Goal: Book appointment/travel/reservation

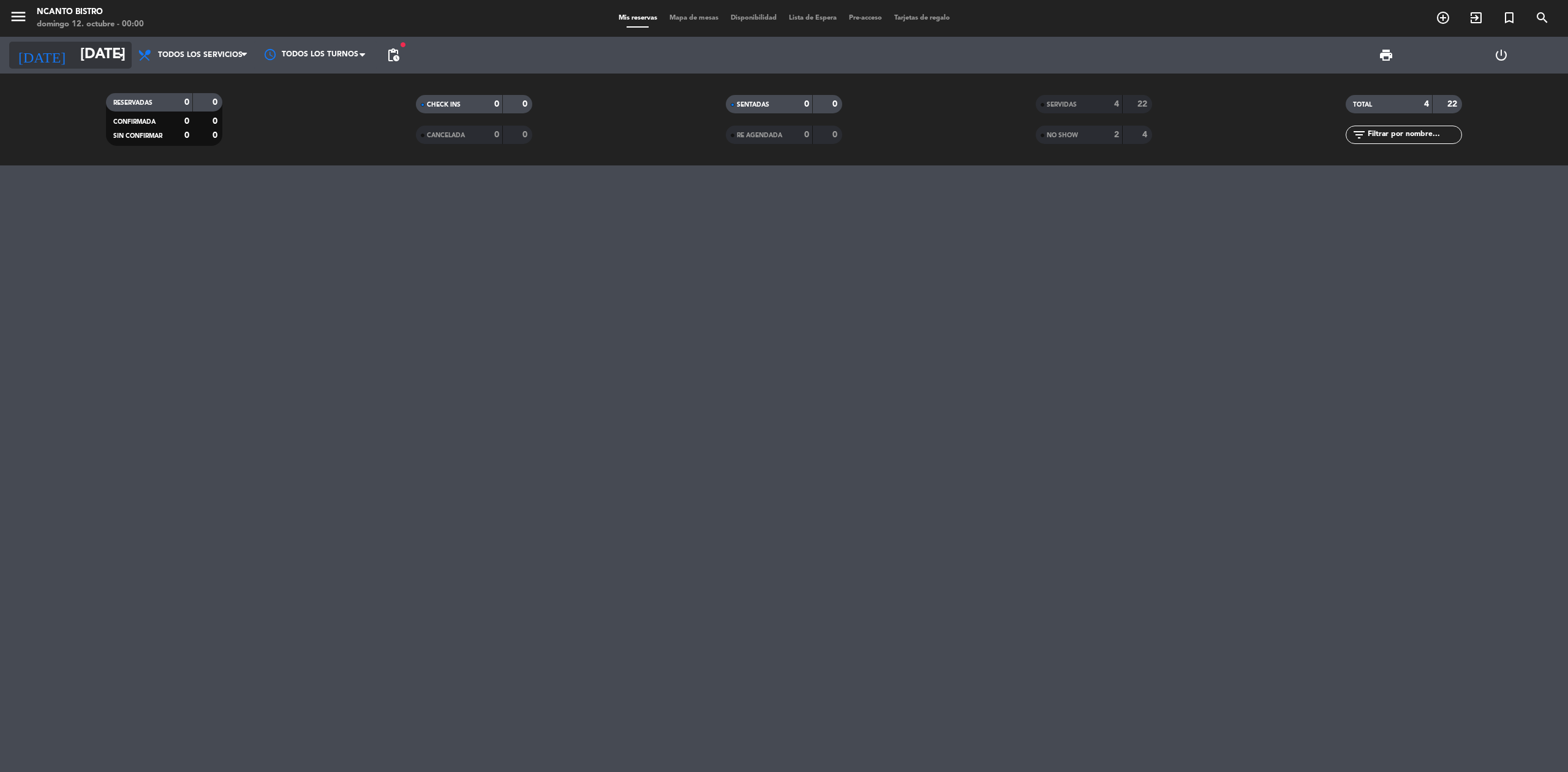
click at [74, 47] on input "[DATE]" at bounding box center [164, 55] width 182 height 29
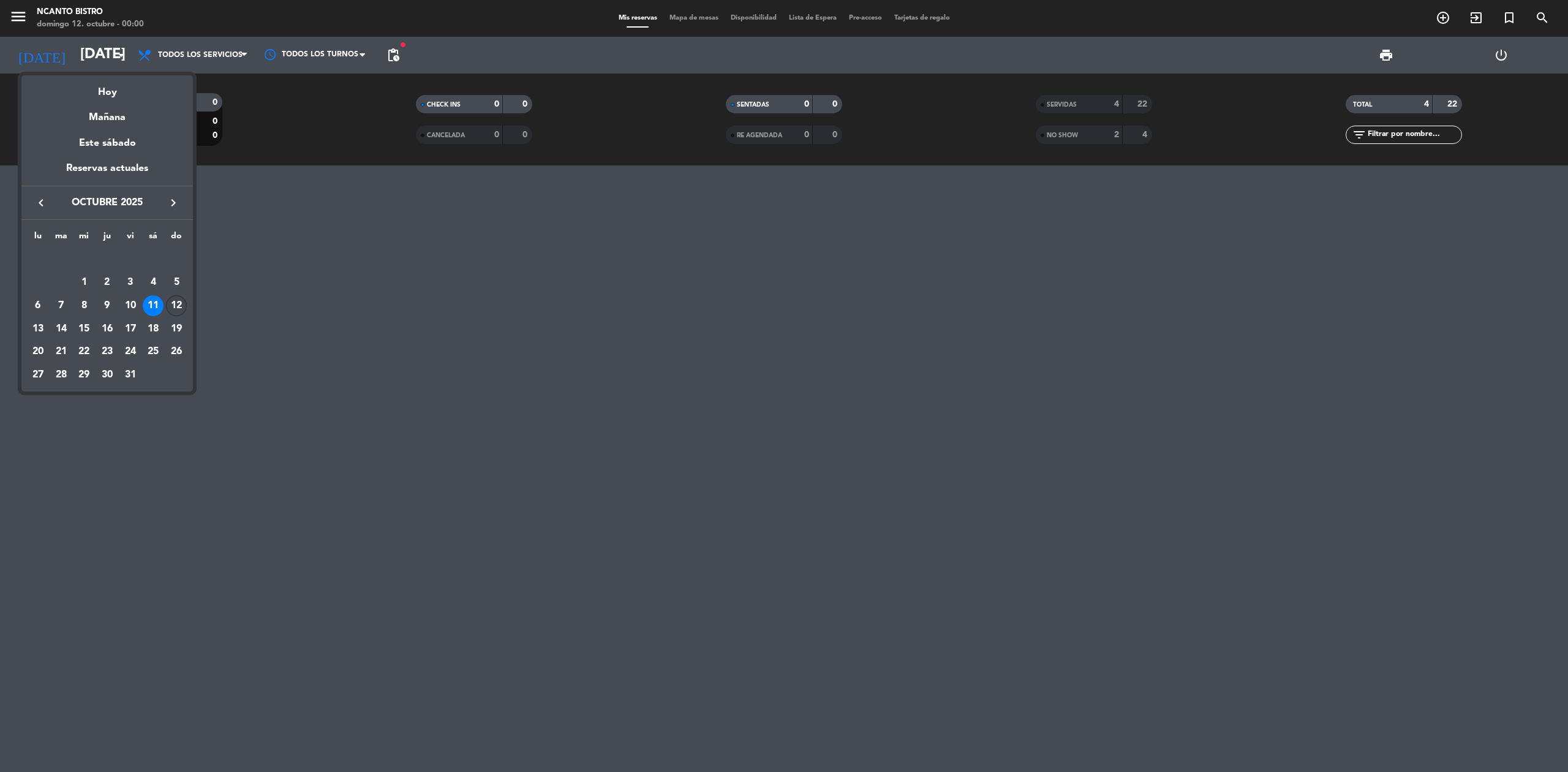
click at [179, 302] on div "12" at bounding box center [176, 305] width 21 height 21
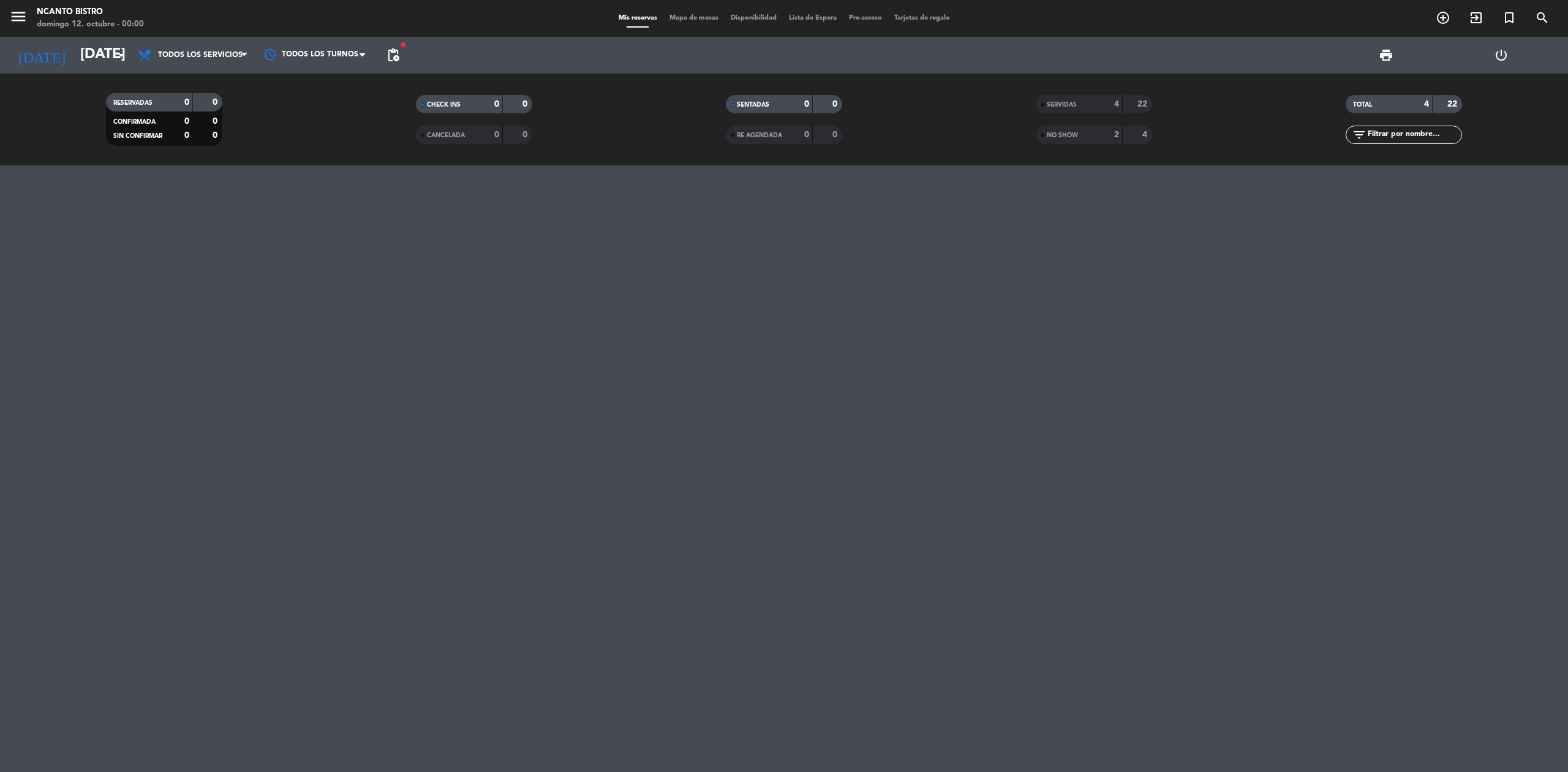
type input "[DATE]"
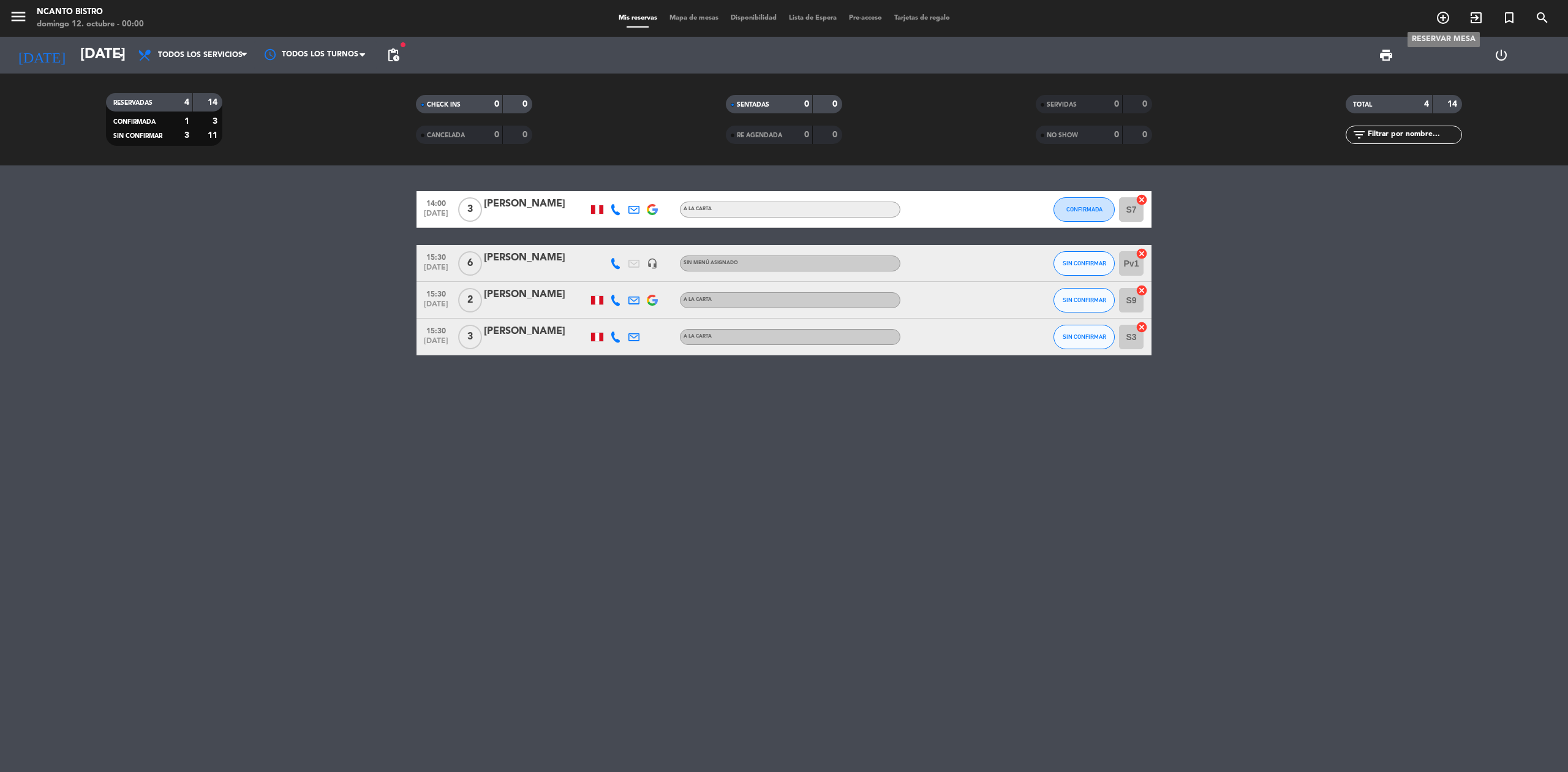
click at [1447, 15] on icon "add_circle_outline" at bounding box center [1443, 18] width 15 height 15
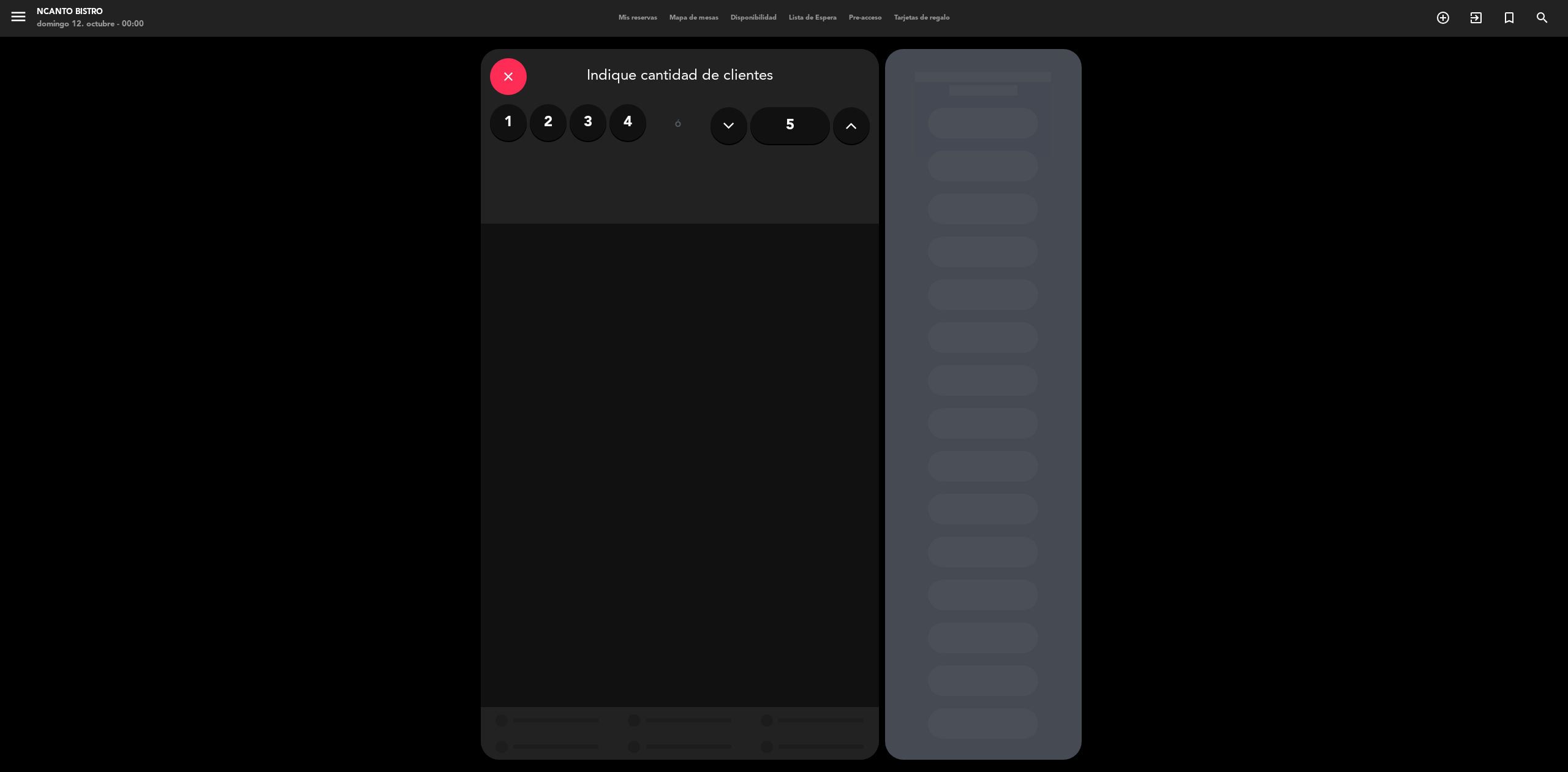
click at [840, 132] on button at bounding box center [851, 125] width 37 height 37
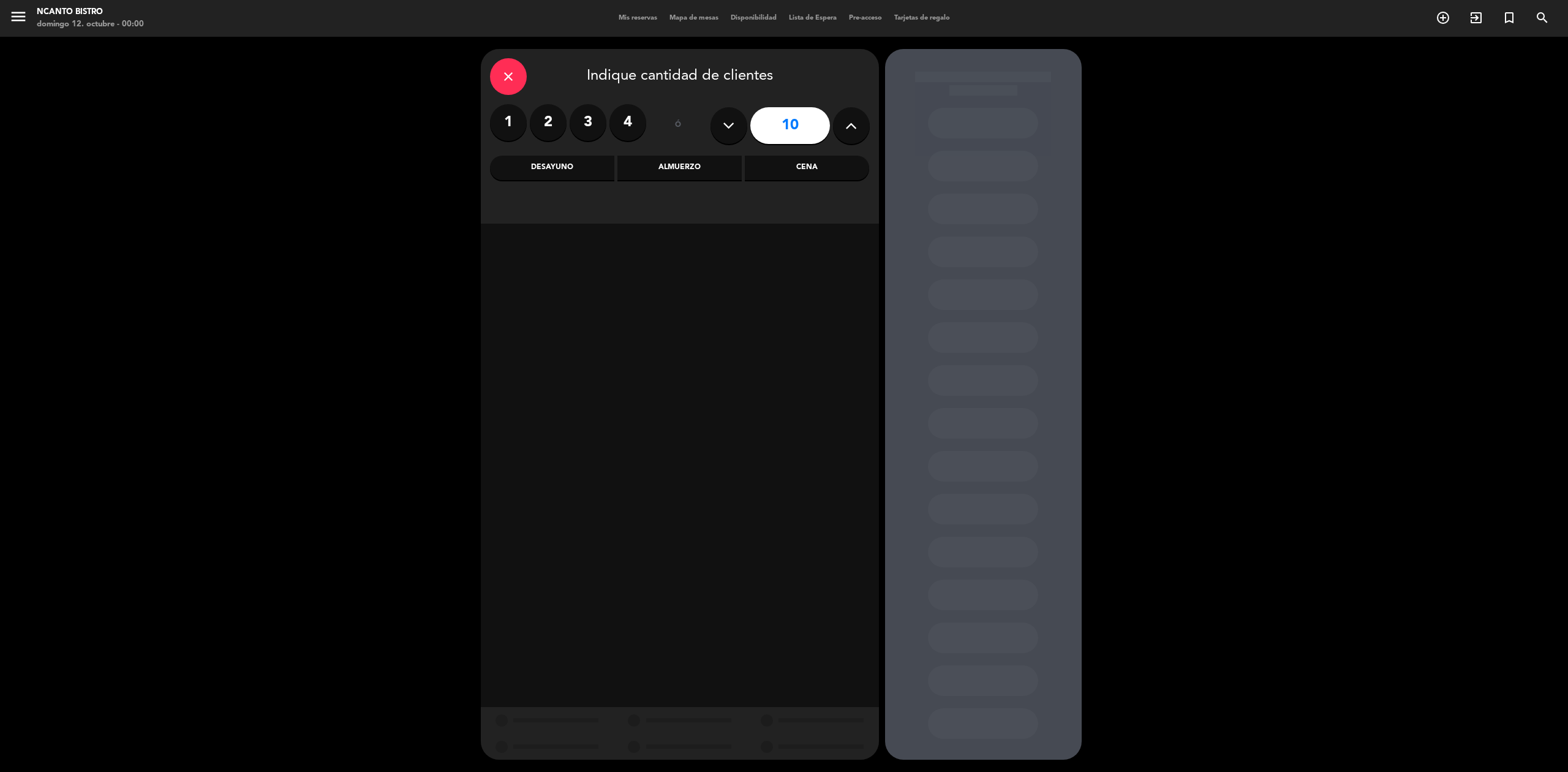
click at [840, 132] on button at bounding box center [851, 125] width 37 height 37
type input "12"
click at [650, 172] on div "Almuerzo" at bounding box center [679, 168] width 125 height 25
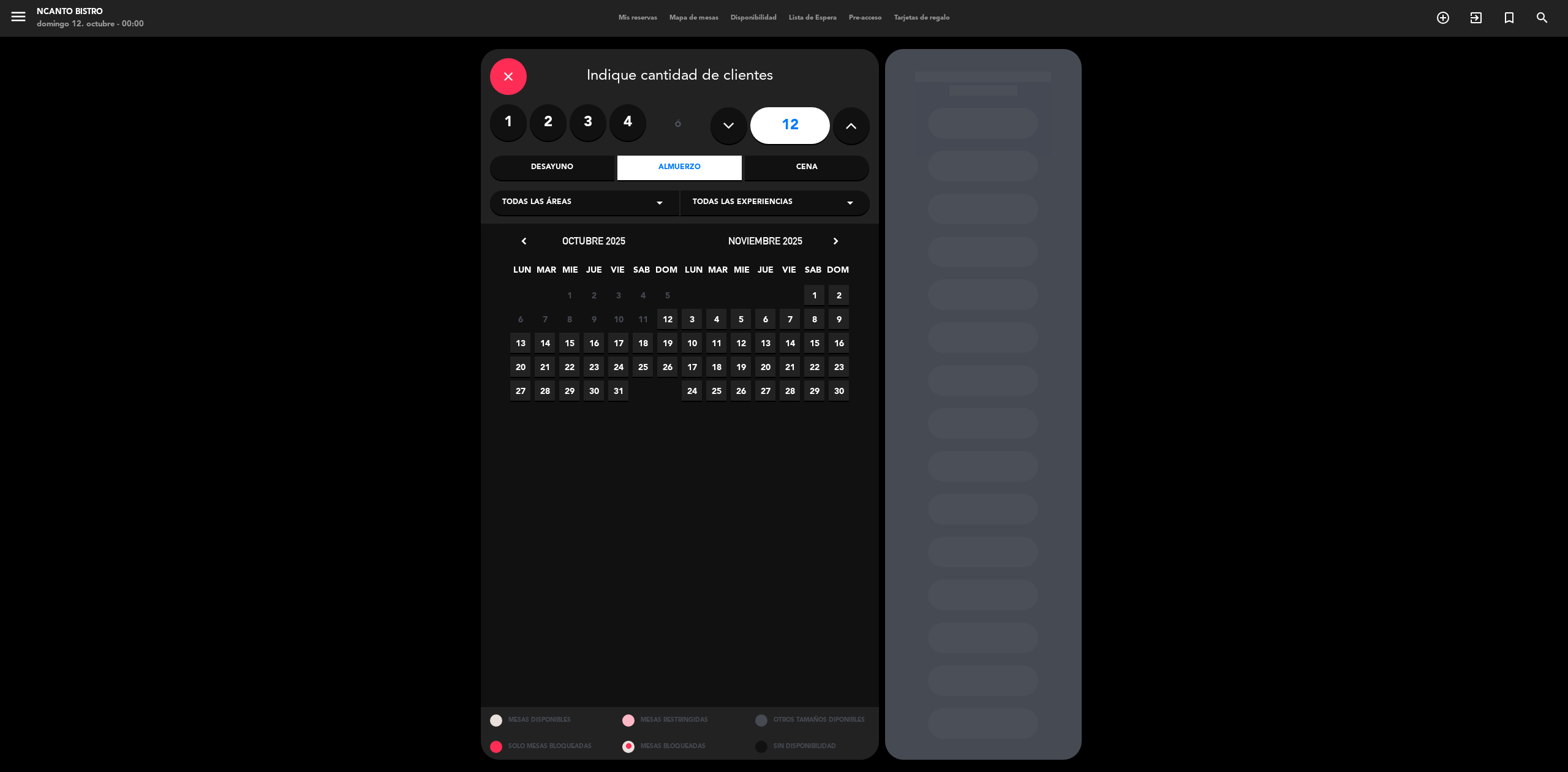
click at [667, 317] on span "12" at bounding box center [667, 319] width 20 height 20
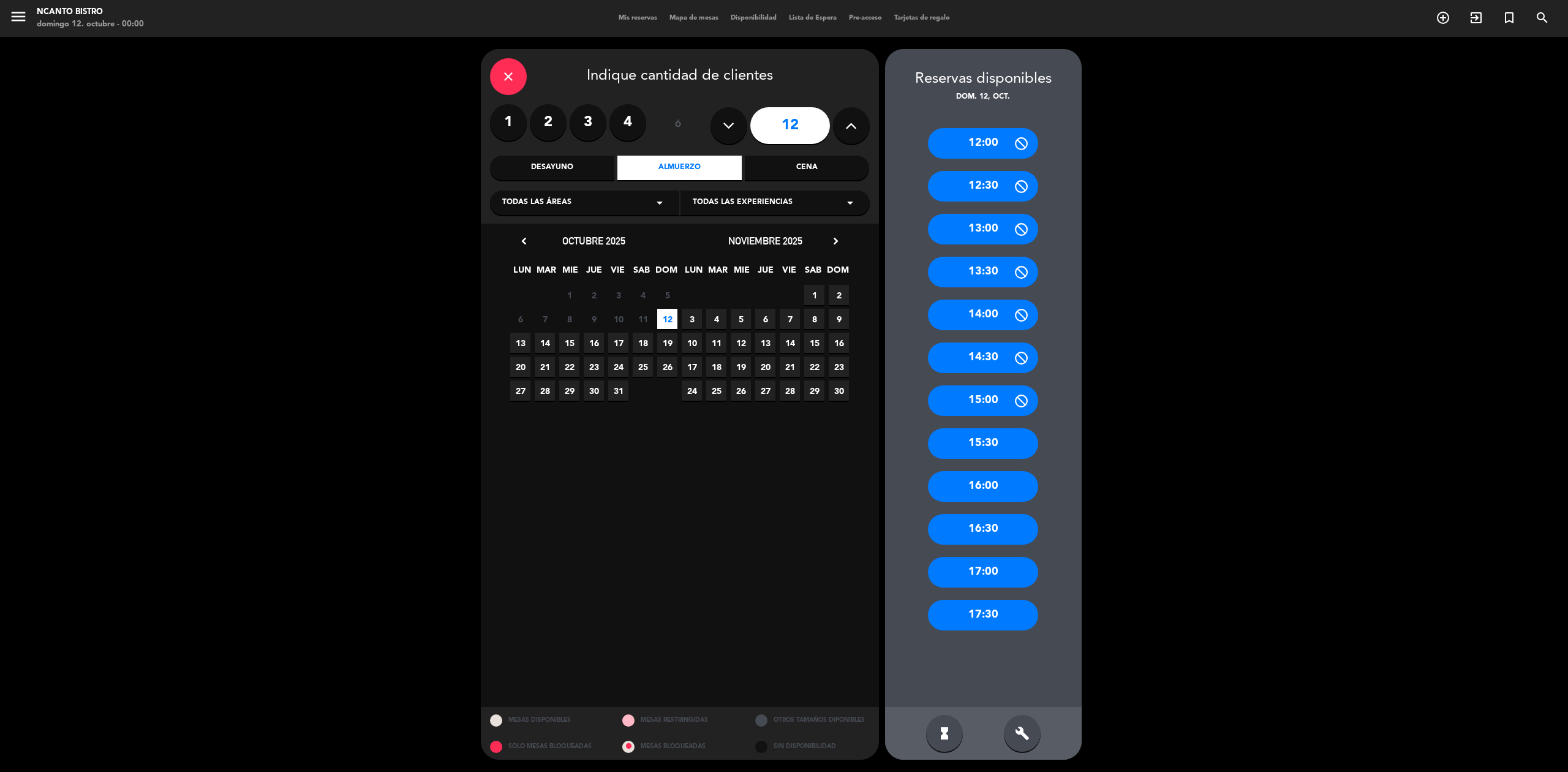
click at [1000, 217] on div "13:00" at bounding box center [982, 229] width 110 height 31
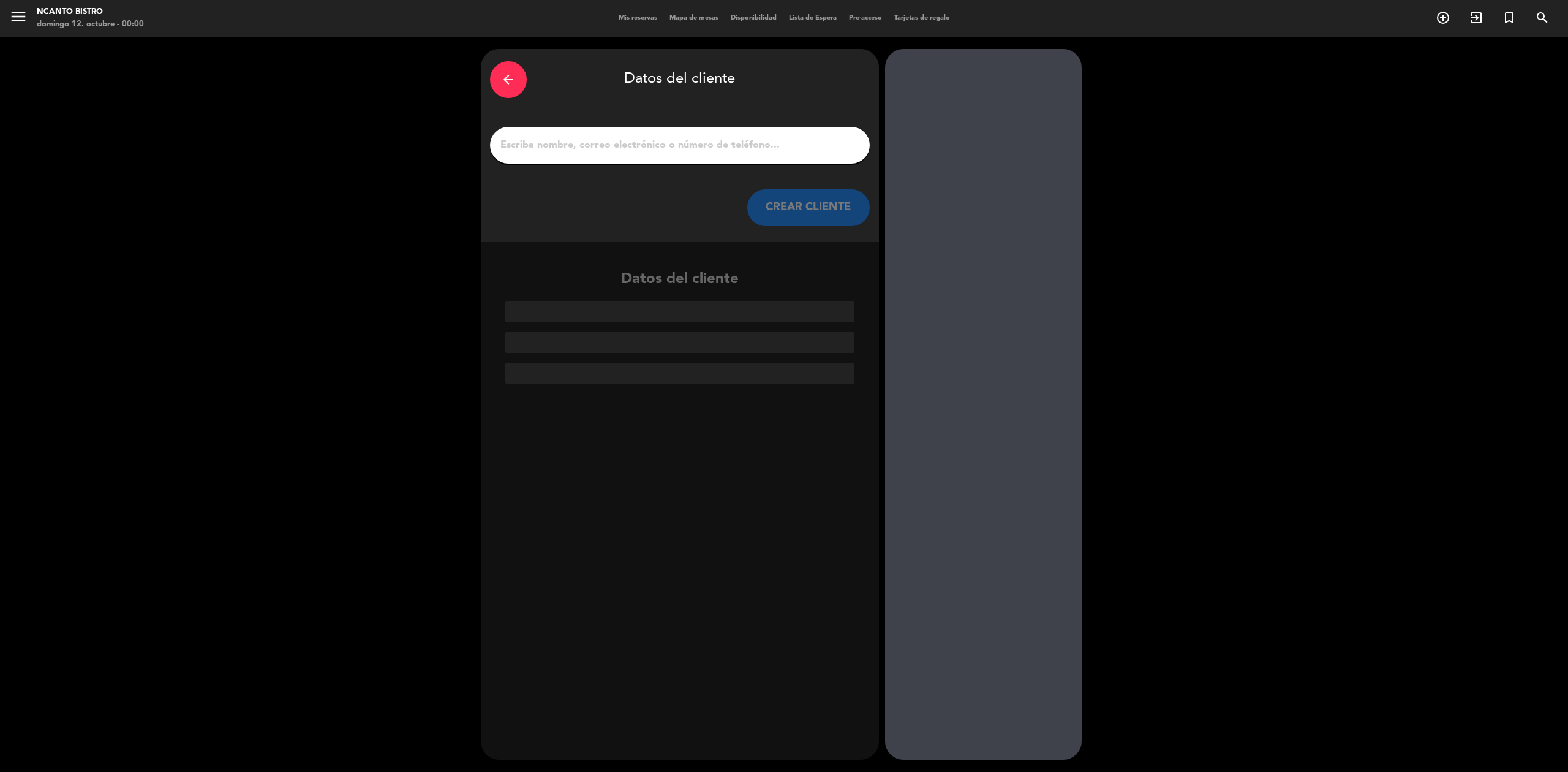
click at [645, 160] on div at bounding box center [679, 145] width 380 height 37
click at [662, 152] on input "1" at bounding box center [679, 145] width 361 height 17
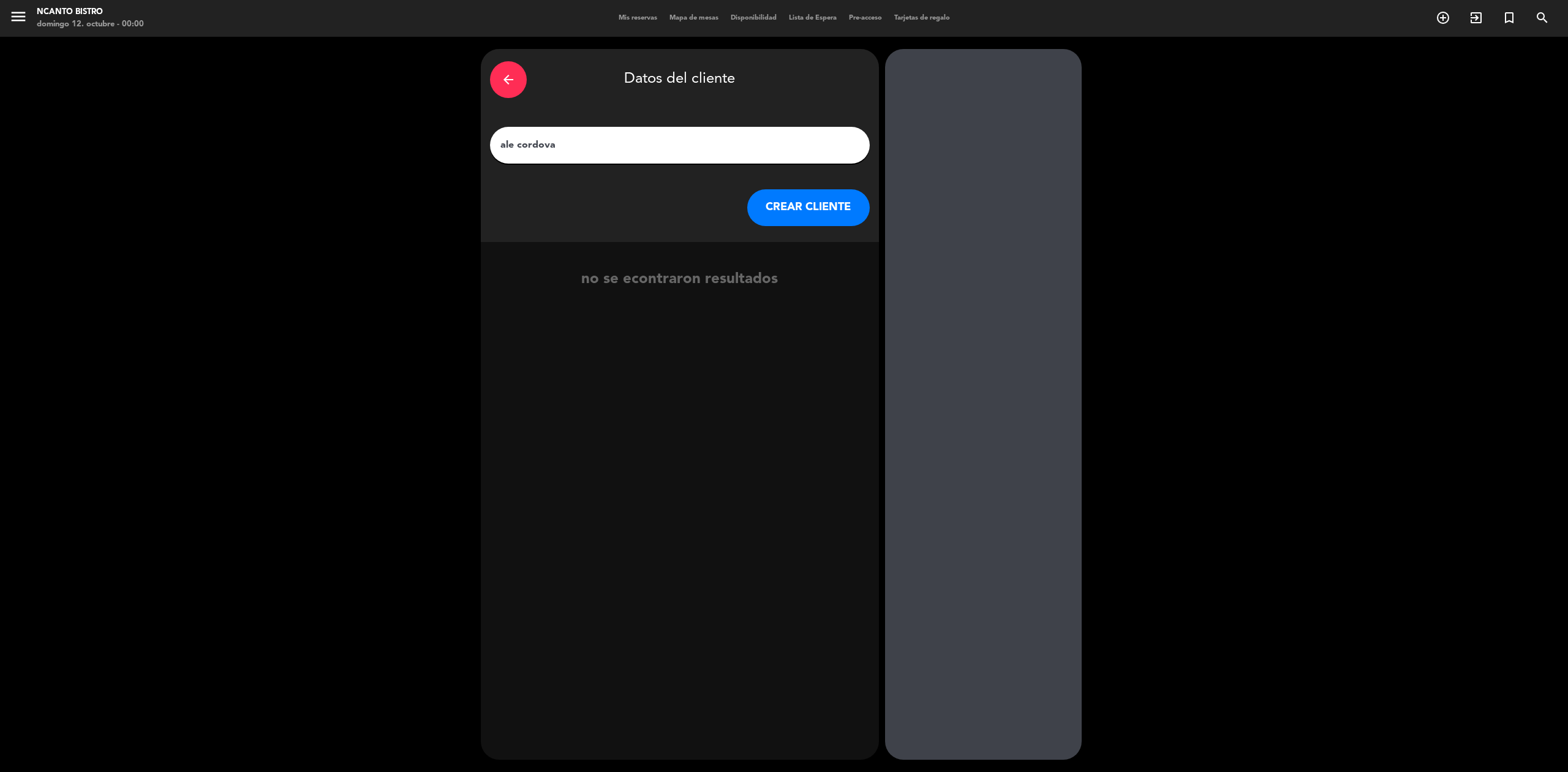
type input "ale cordova"
click at [814, 225] on button "CREAR CLIENTE" at bounding box center [809, 208] width 123 height 37
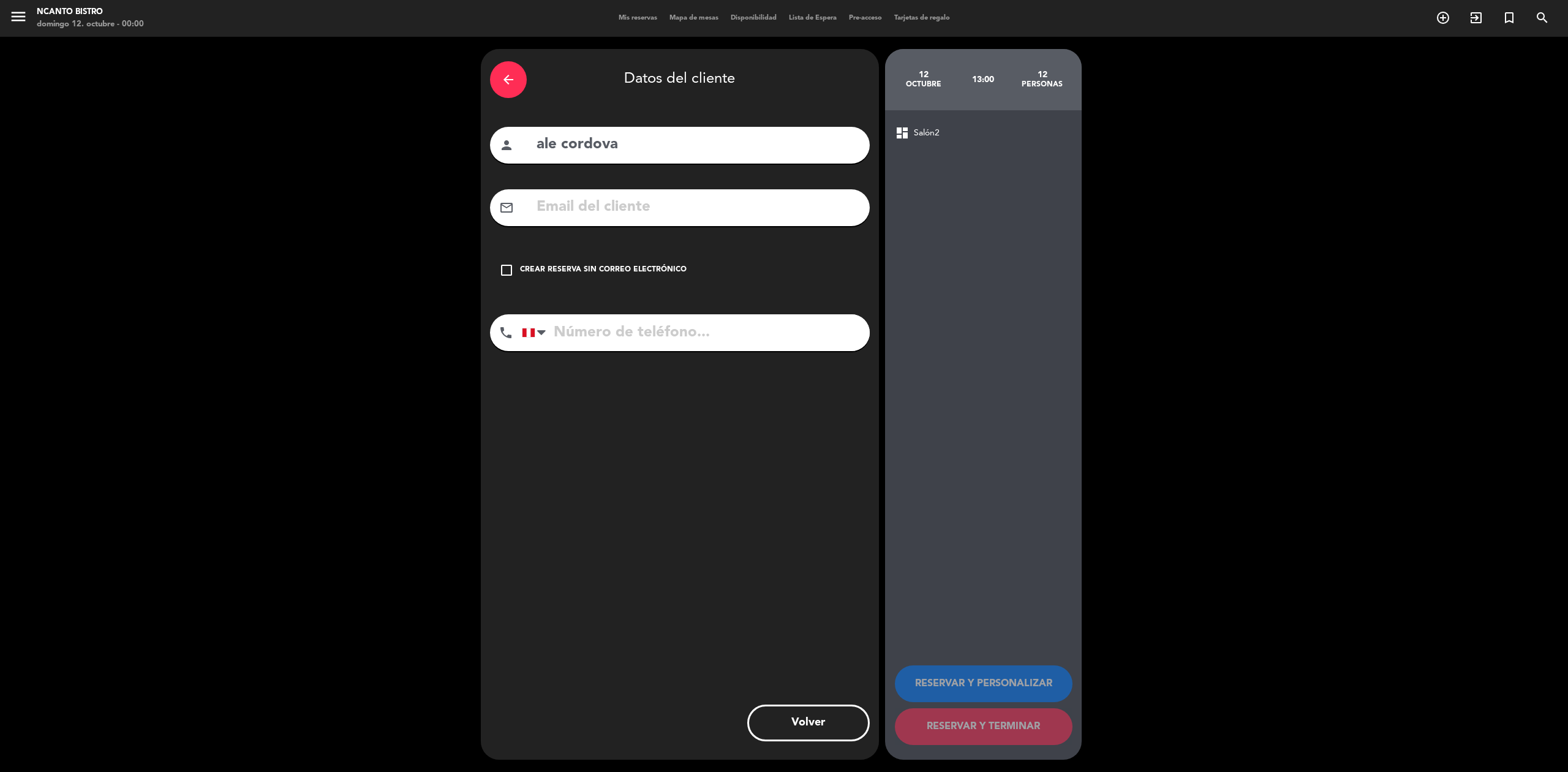
click at [555, 264] on div "Crear reserva sin correo electrónico" at bounding box center [603, 270] width 167 height 12
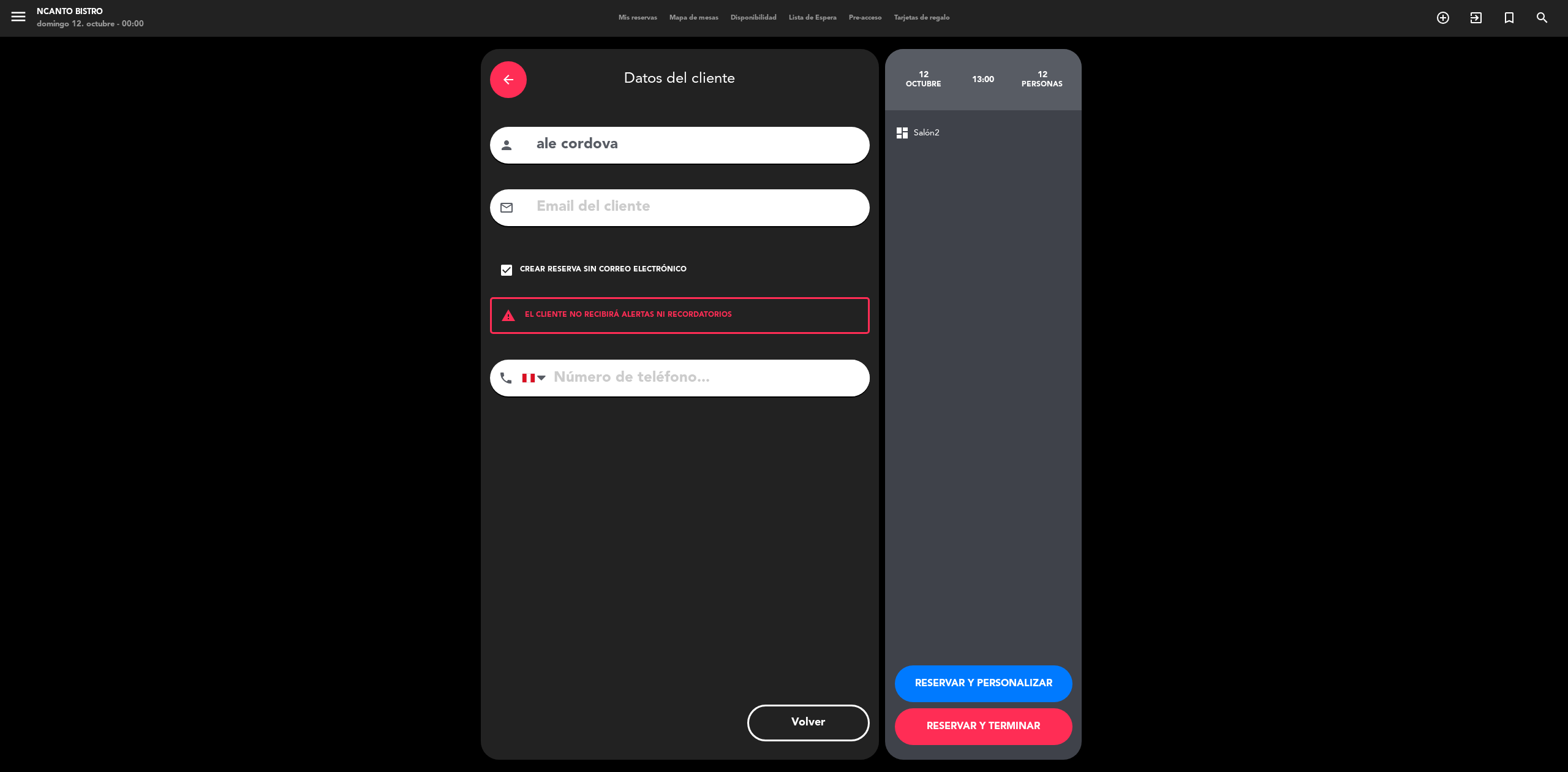
click at [967, 689] on button "RESERVAR Y PERSONALIZAR" at bounding box center [984, 684] width 178 height 37
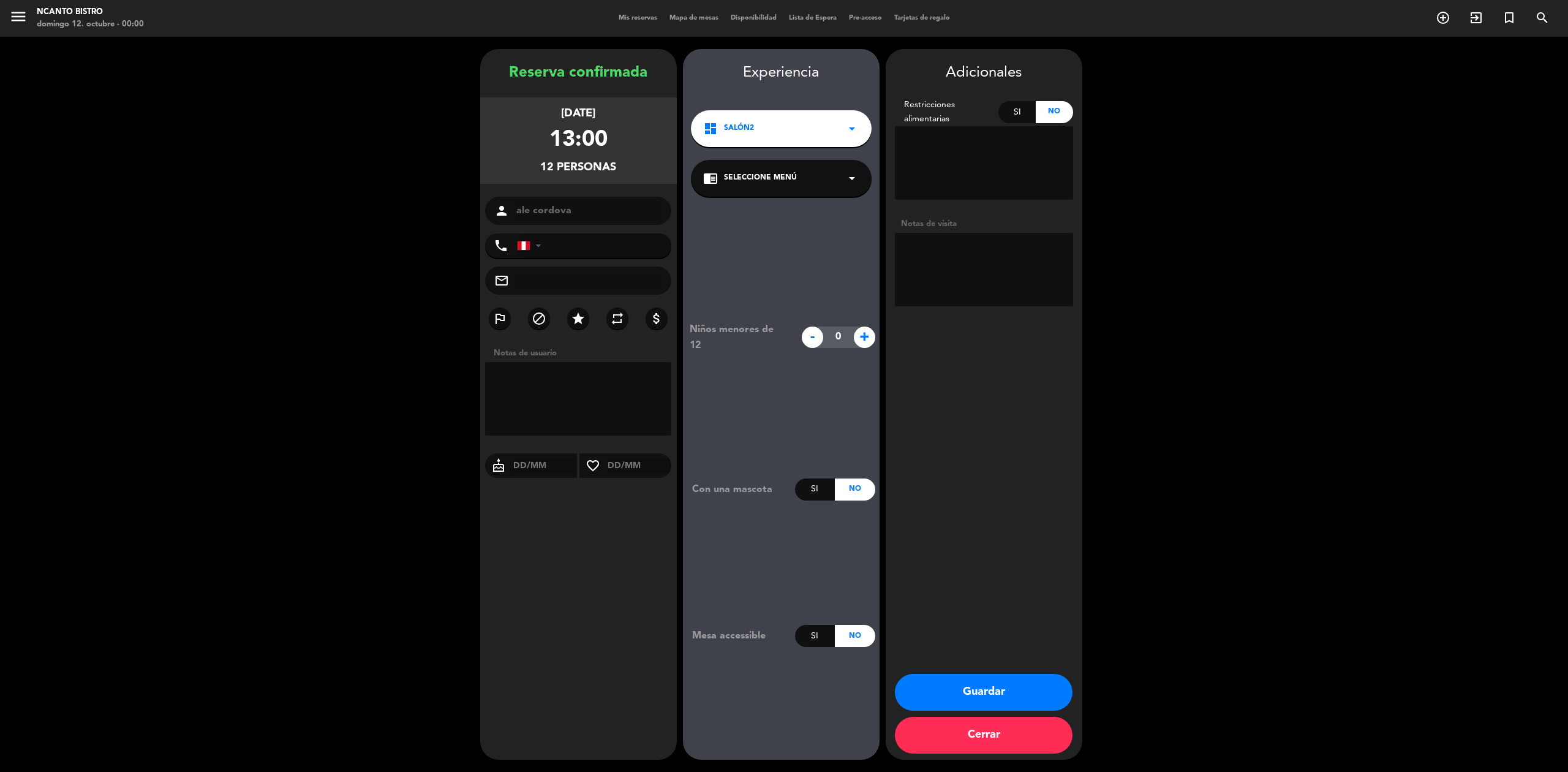
click at [962, 314] on div "Adicionales Restricciones alimentarias Si No Notas de visita Guardar Cerrar" at bounding box center [983, 405] width 197 height 711
click at [963, 282] on textarea at bounding box center [984, 269] width 179 height 74
type textarea "t"
type textarea "terraza 20"
click at [1030, 676] on button "Guardar" at bounding box center [984, 692] width 178 height 37
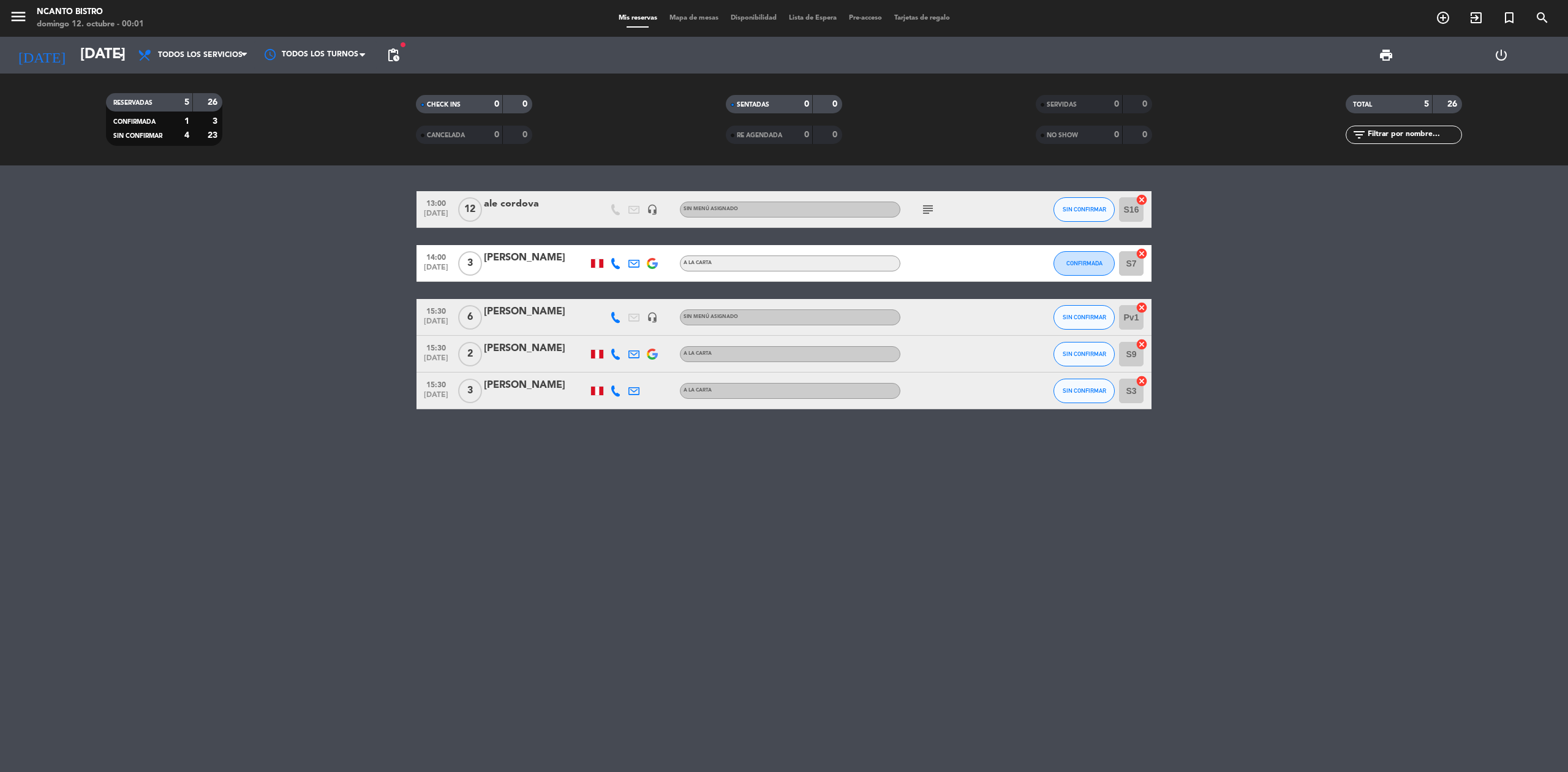
drag, startPoint x: 664, startPoint y: 564, endPoint x: 674, endPoint y: 541, distance: 25.1
click at [673, 554] on div "13:00 [DATE] ale cordova headset_mic Sin menú asignado subject SIN CONFIRMAR S1…" at bounding box center [784, 469] width 1568 height 607
click at [398, 54] on span "pending_actions" at bounding box center [394, 56] width 15 height 15
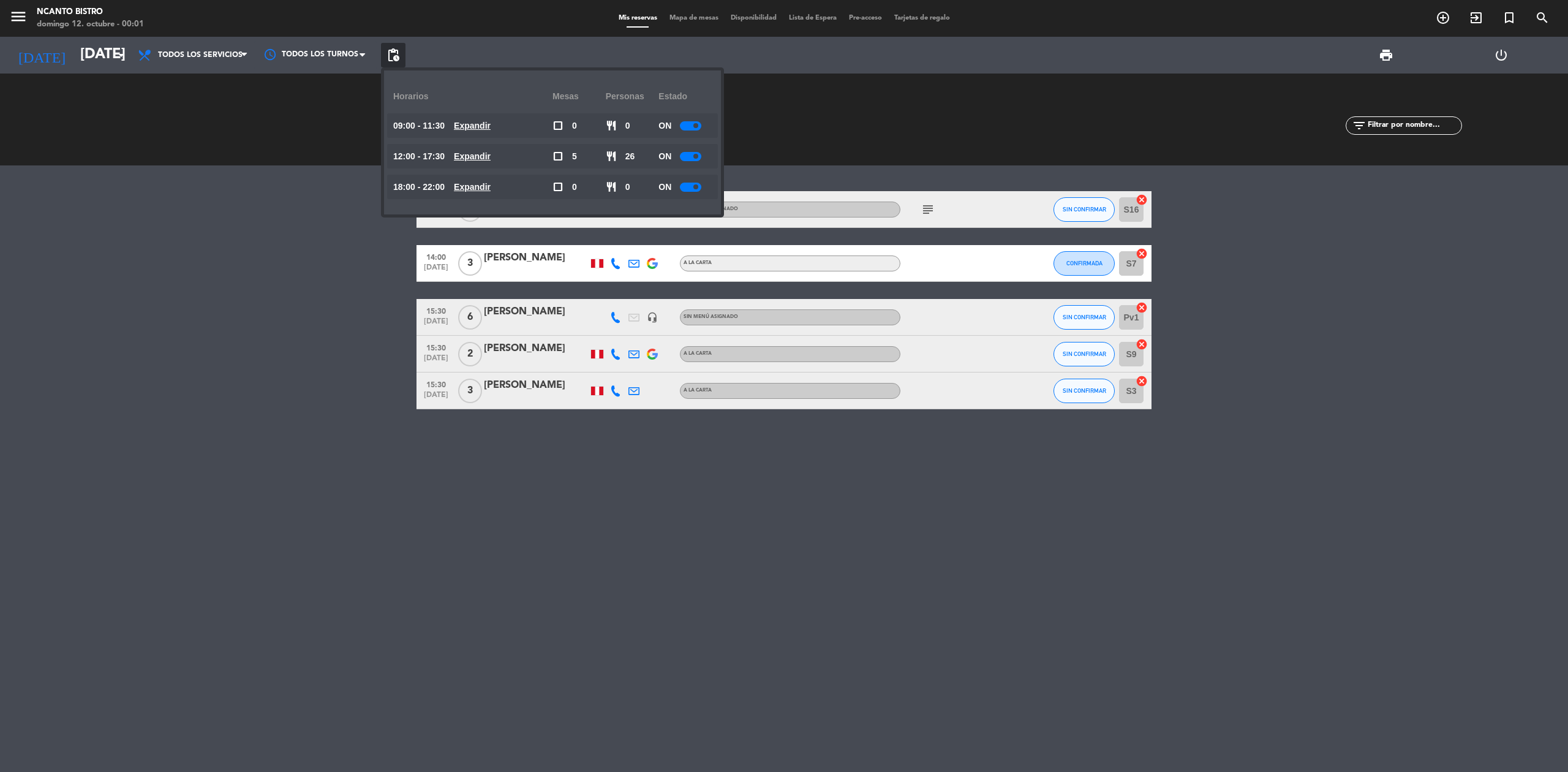
click at [491, 158] on u "Expandir" at bounding box center [473, 156] width 37 height 10
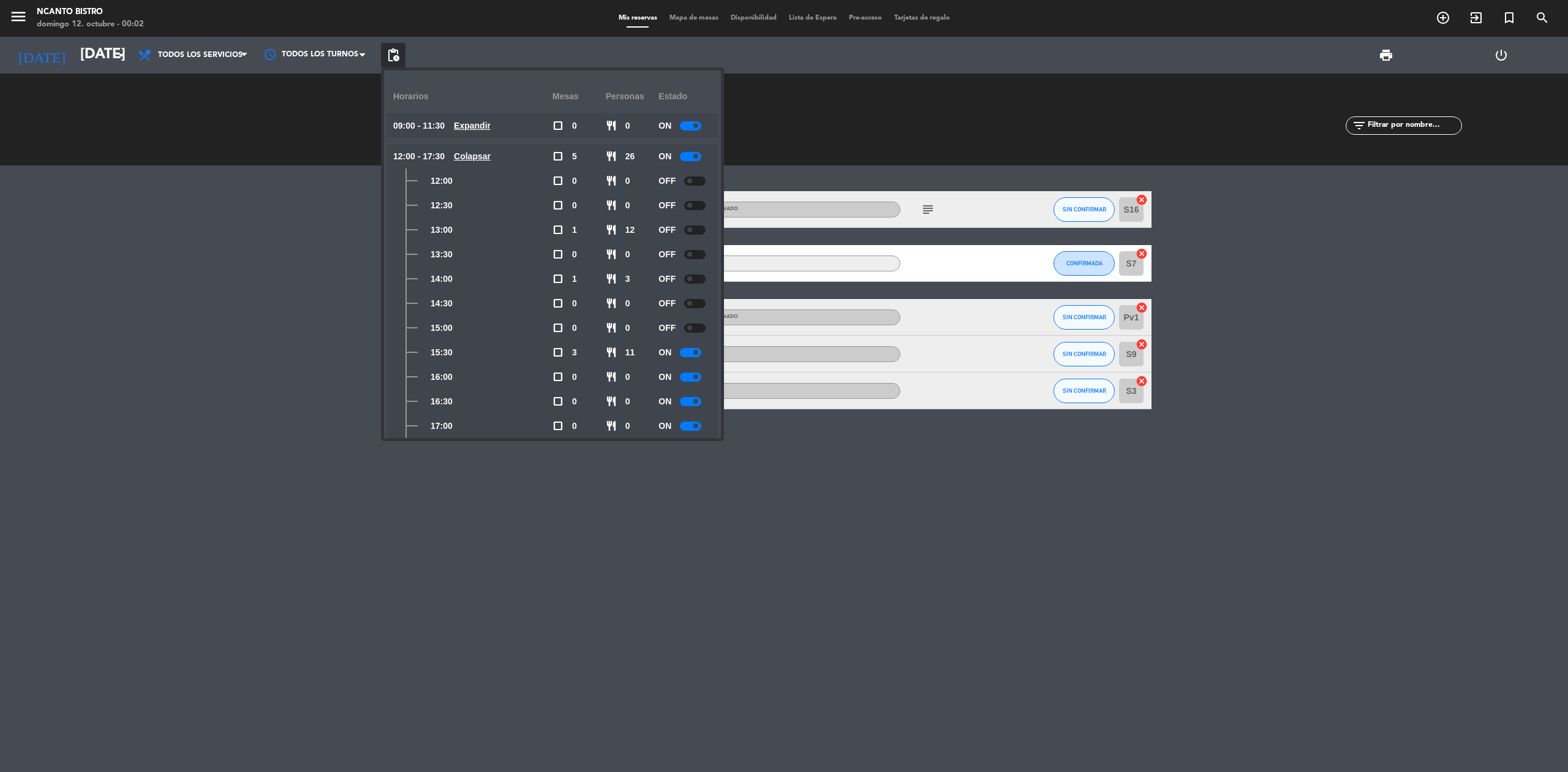
click at [693, 348] on div at bounding box center [691, 352] width 22 height 9
click at [691, 373] on div at bounding box center [691, 376] width 22 height 9
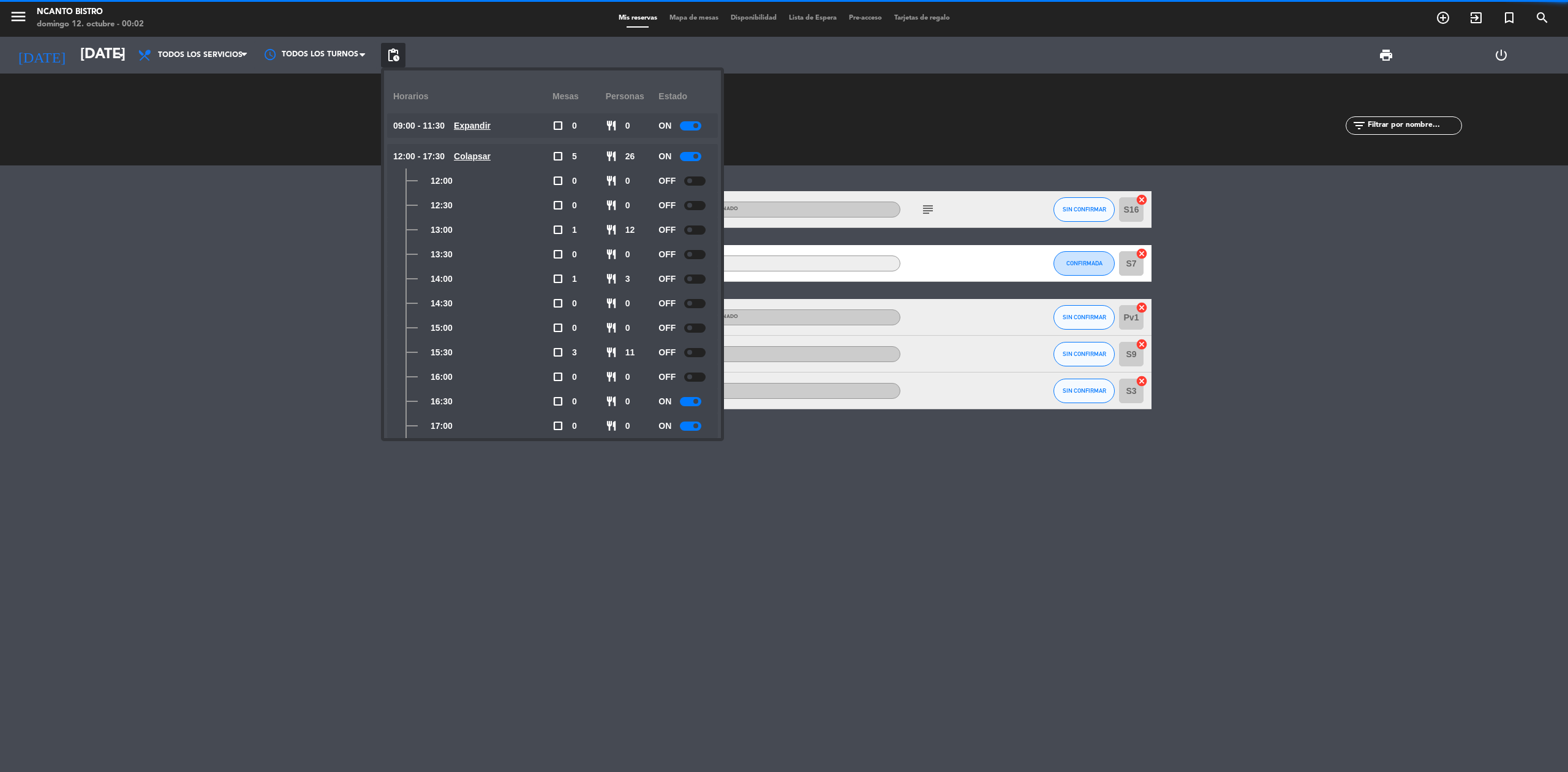
click at [689, 400] on div at bounding box center [691, 401] width 22 height 9
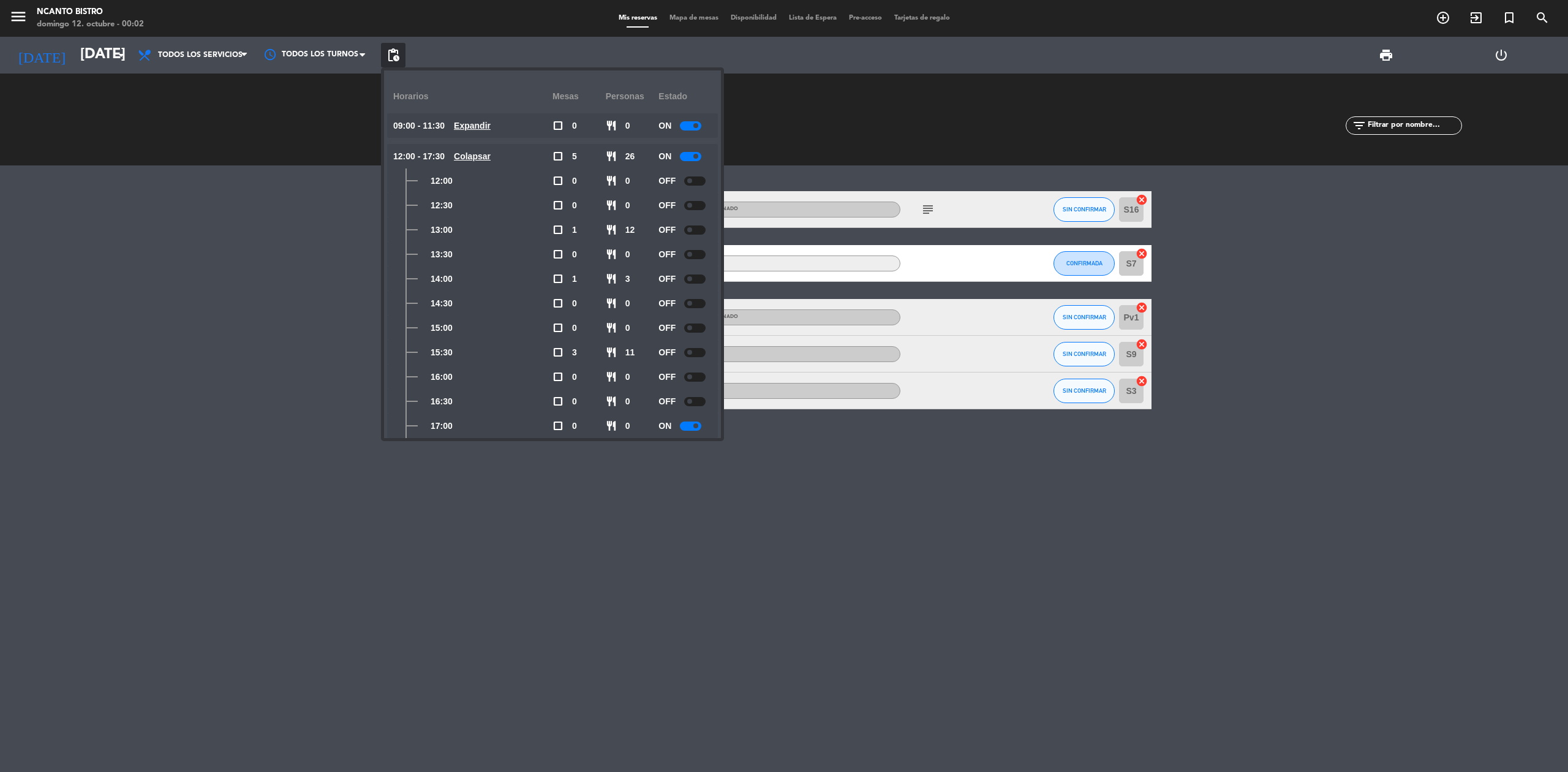
click at [691, 427] on div at bounding box center [691, 425] width 22 height 9
click at [694, 181] on div at bounding box center [695, 180] width 22 height 9
click at [702, 204] on div at bounding box center [695, 205] width 22 height 9
click at [331, 246] on bookings-row "13:00 [DATE] ale cordova headset_mic Sin menú asignado subject SIN CONFIRMAR S1…" at bounding box center [784, 300] width 1568 height 219
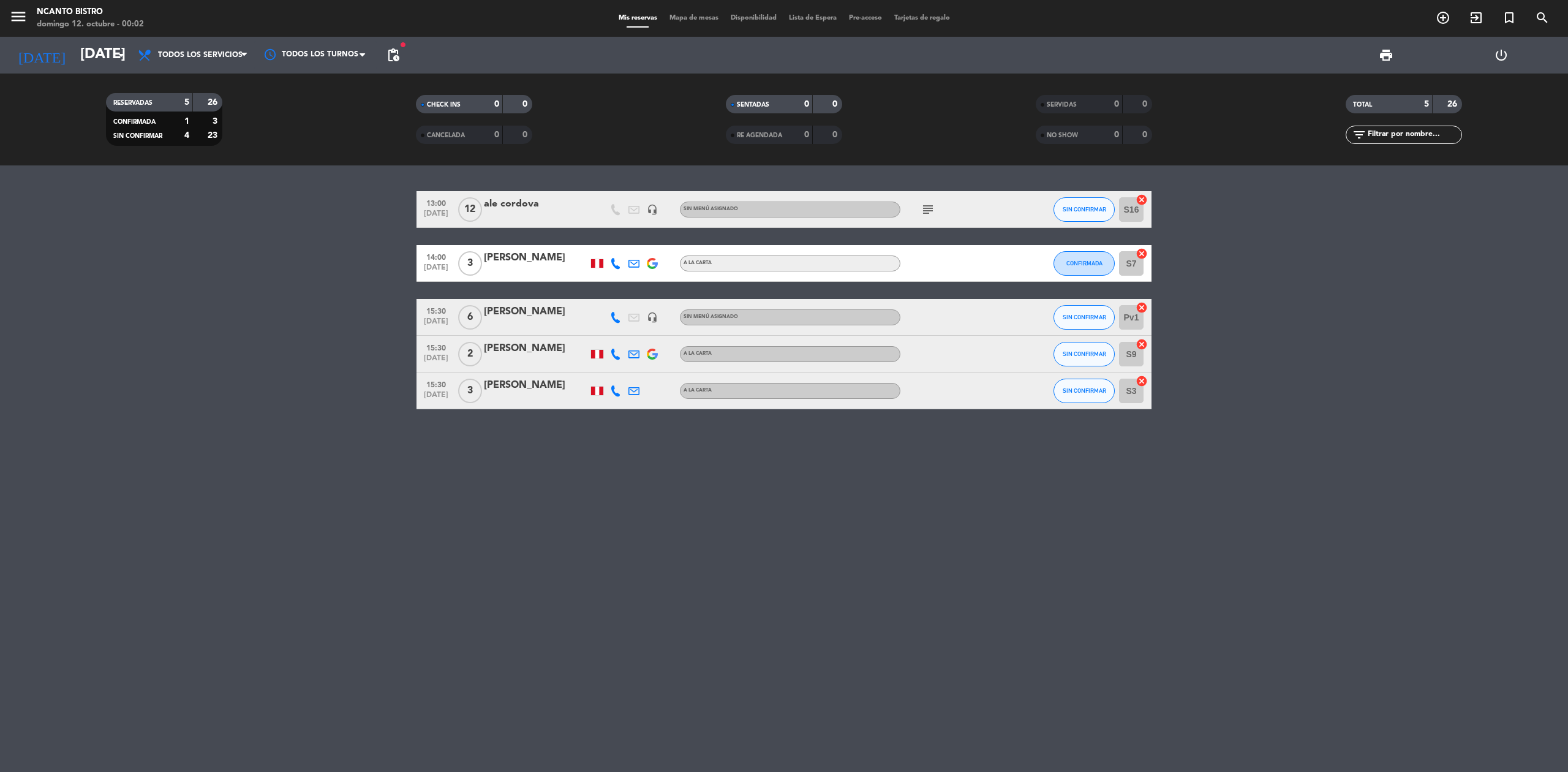
click at [233, 271] on bookings-row "13:00 [DATE] ale cordova headset_mic Sin menú asignado subject SIN CONFIRMAR S1…" at bounding box center [784, 300] width 1568 height 219
